Goal: Book appointment/travel/reservation

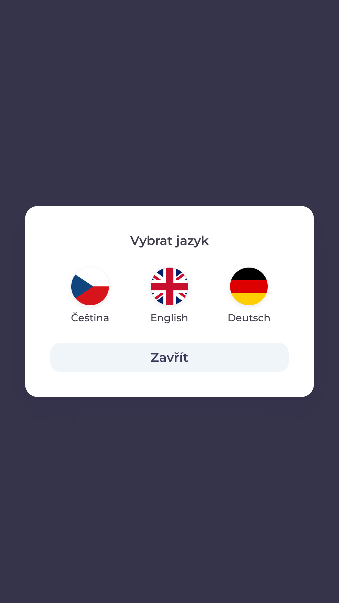
click at [241, 292] on img "button" at bounding box center [249, 287] width 38 height 38
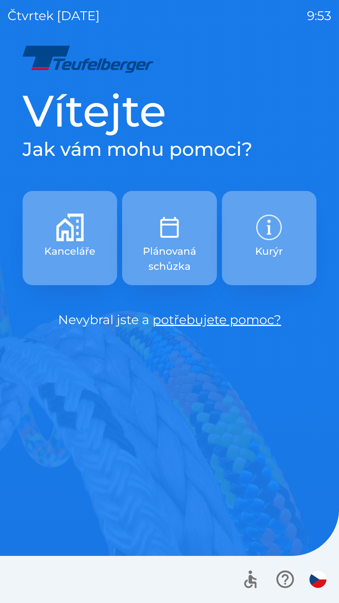
click at [316, 583] on img "button" at bounding box center [318, 579] width 17 height 17
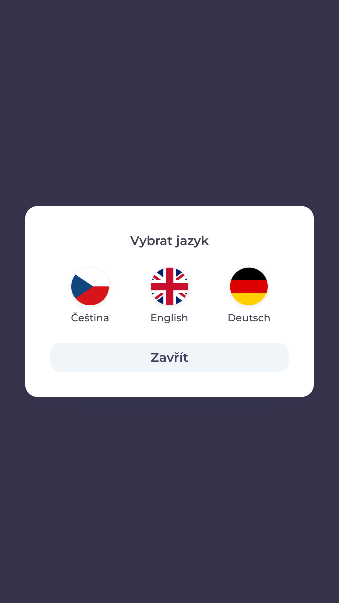
click at [253, 285] on img "button" at bounding box center [249, 287] width 38 height 38
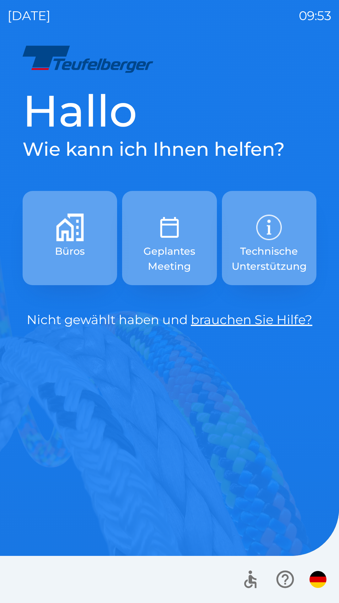
click at [173, 258] on p "Geplantes Meeting" at bounding box center [169, 259] width 64 height 30
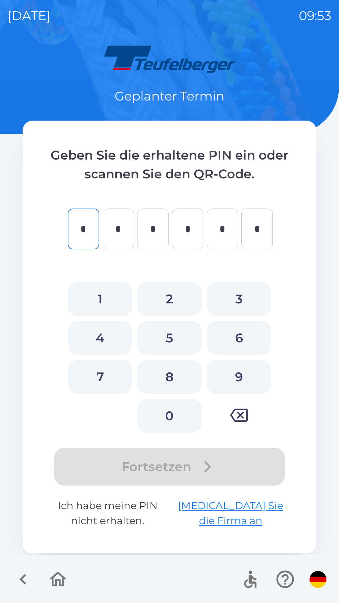
type input "*"
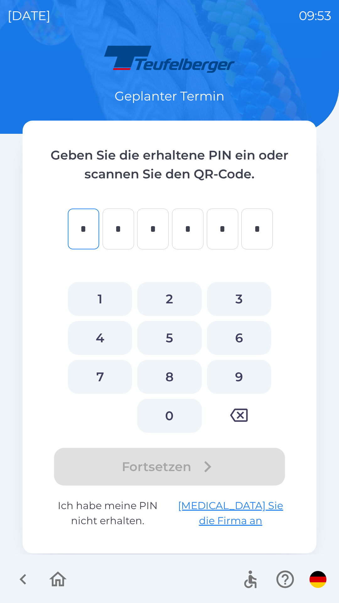
type input "*"
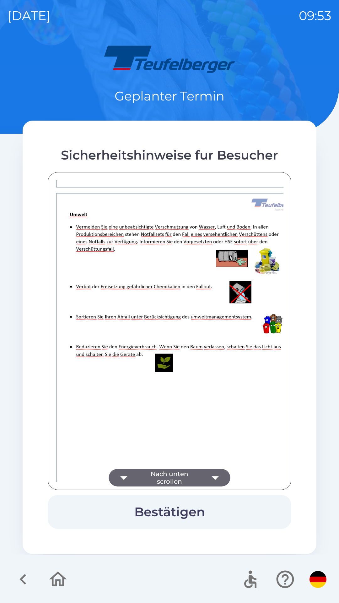
scroll to position [795, 0]
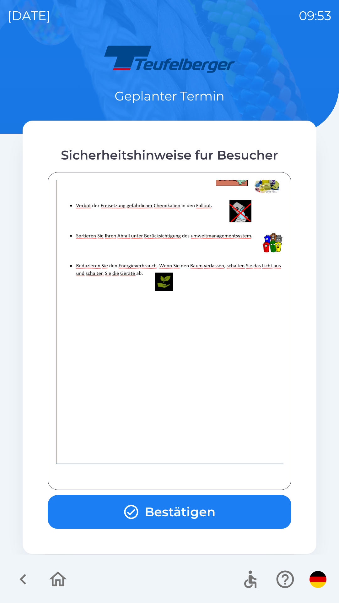
click at [195, 514] on button "Bestätigen" at bounding box center [170, 512] width 244 height 34
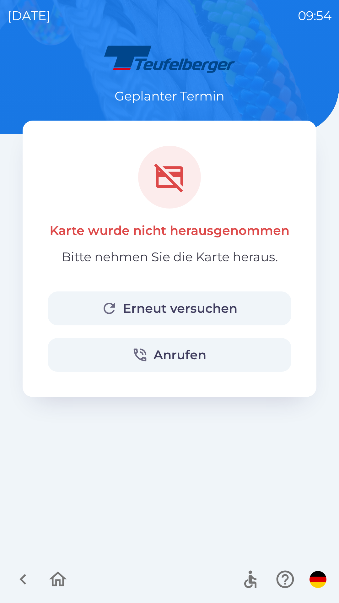
click at [226, 310] on button "Erneut versuchen" at bounding box center [170, 308] width 244 height 34
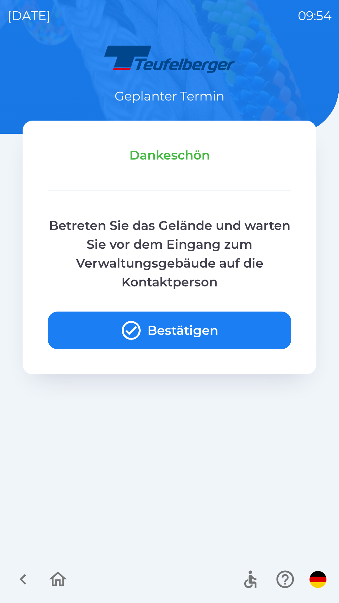
click at [140, 328] on icon "button" at bounding box center [131, 330] width 19 height 19
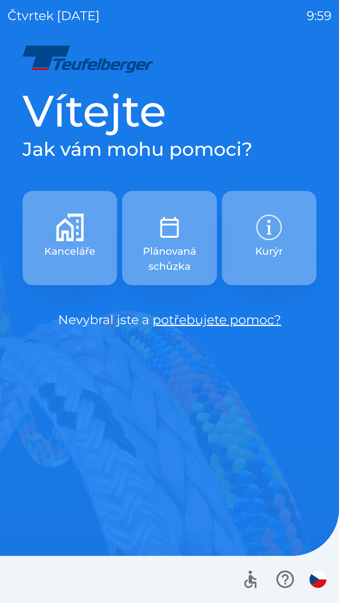
click at [67, 245] on p "Kanceláře" at bounding box center [69, 251] width 51 height 15
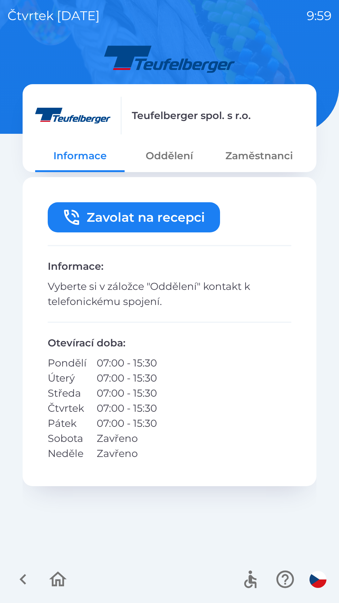
click at [177, 155] on button "Oddělení" at bounding box center [170, 155] width 90 height 23
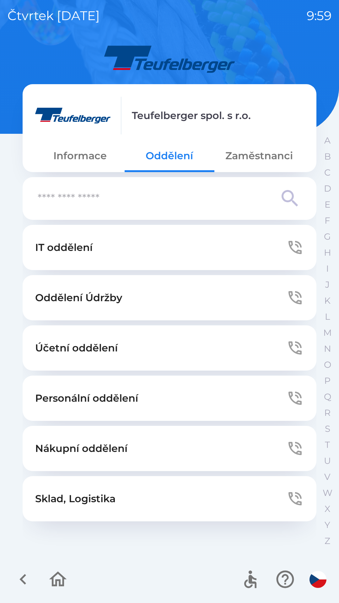
click at [172, 500] on button "Sklad, Logistika" at bounding box center [170, 498] width 294 height 45
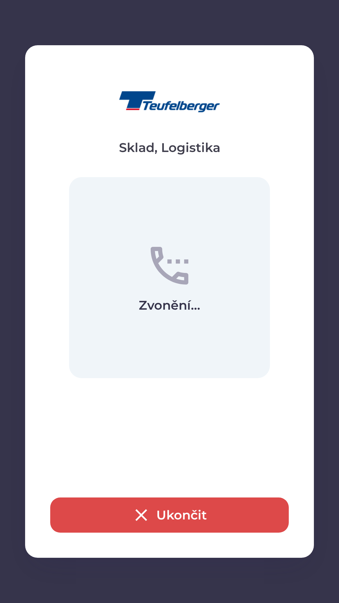
click at [173, 514] on button "Ukončit" at bounding box center [169, 514] width 239 height 35
